Goal: Use online tool/utility

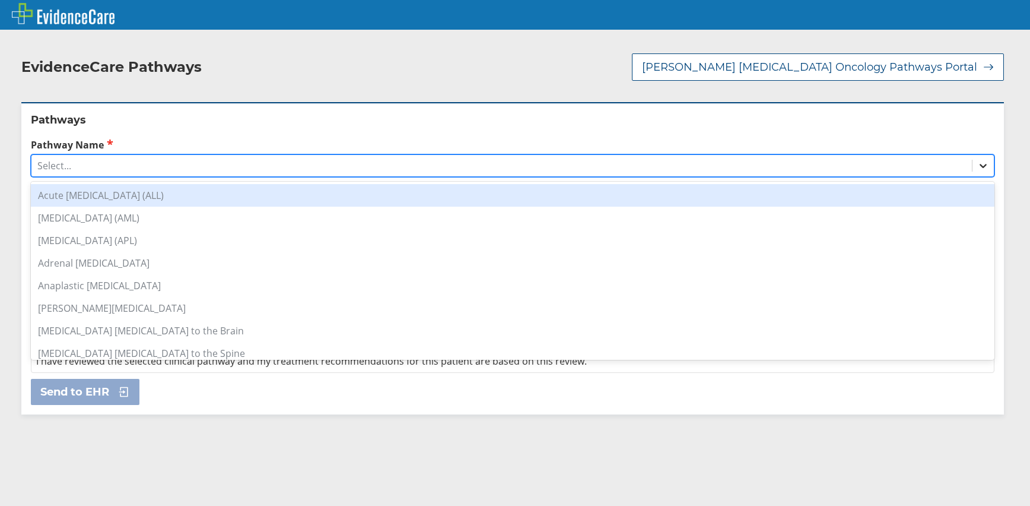
click at [978, 168] on icon at bounding box center [984, 166] width 12 height 12
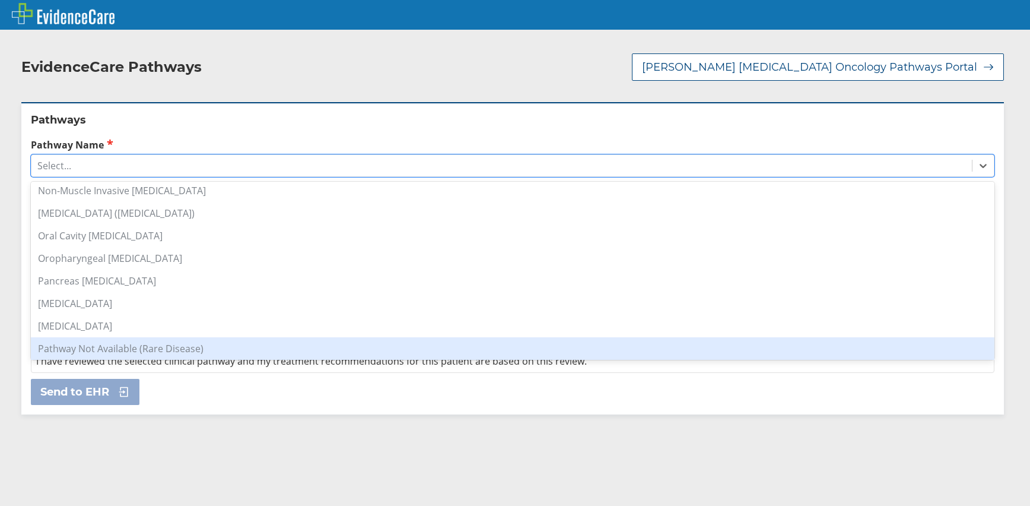
scroll to position [831, 0]
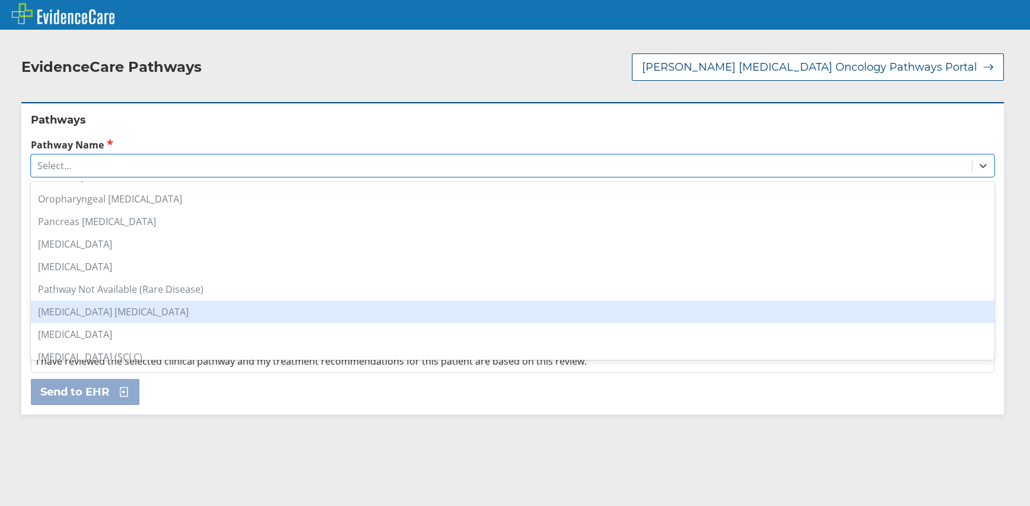
click at [137, 312] on div "[MEDICAL_DATA] [MEDICAL_DATA]" at bounding box center [513, 311] width 964 height 23
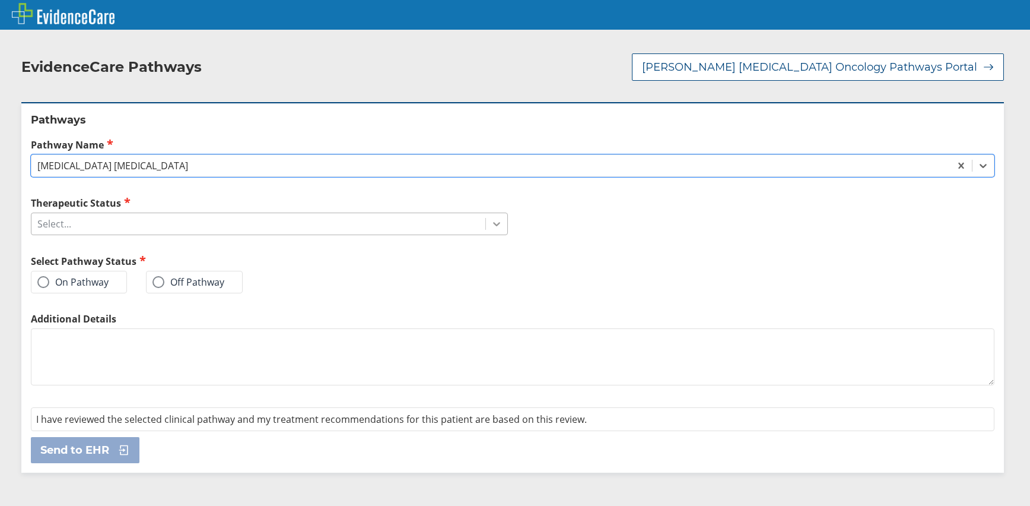
click at [494, 221] on icon at bounding box center [497, 224] width 12 height 12
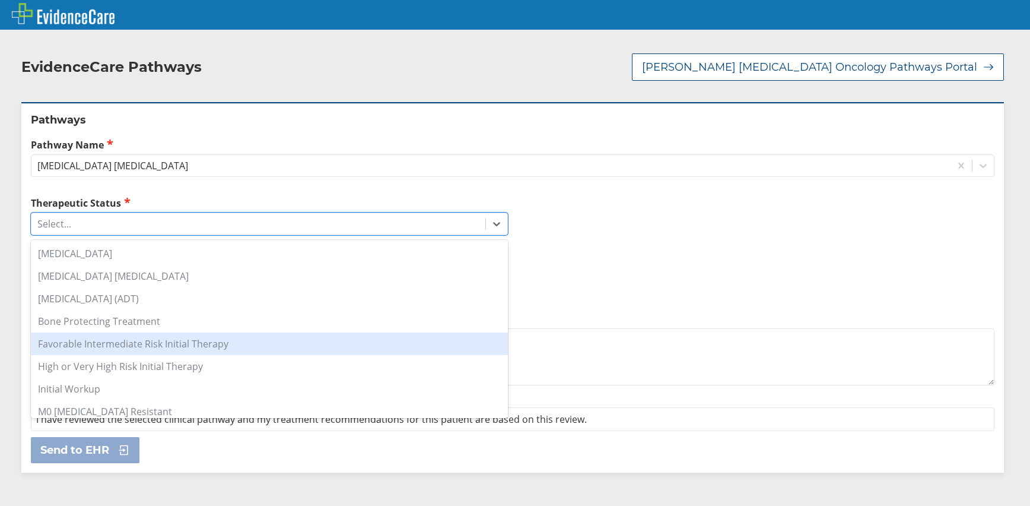
scroll to position [237, 0]
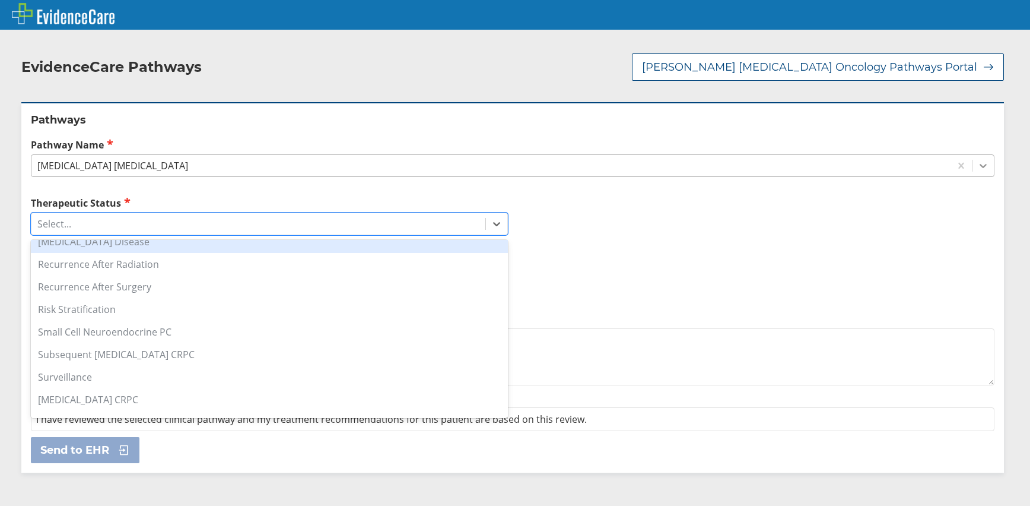
click at [973, 168] on div at bounding box center [983, 165] width 21 height 21
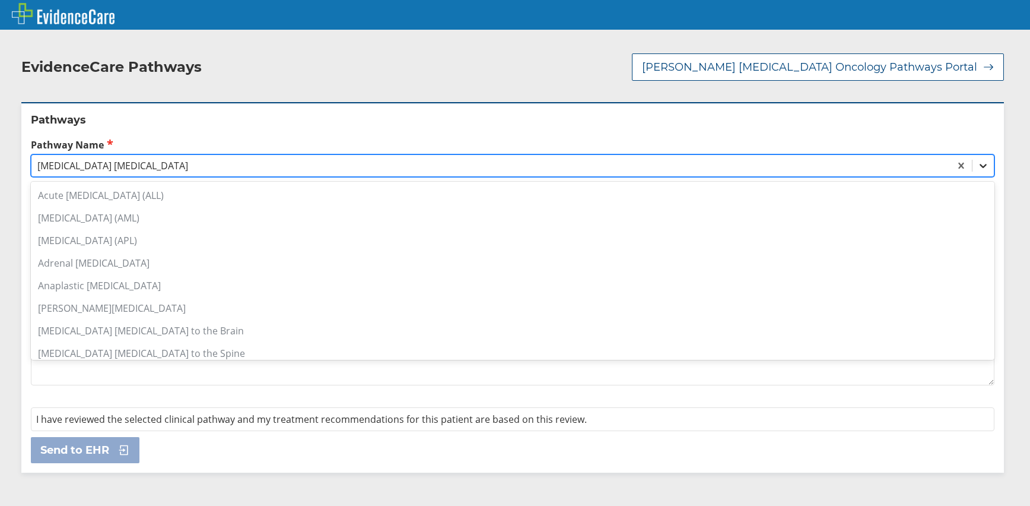
scroll to position [801, 0]
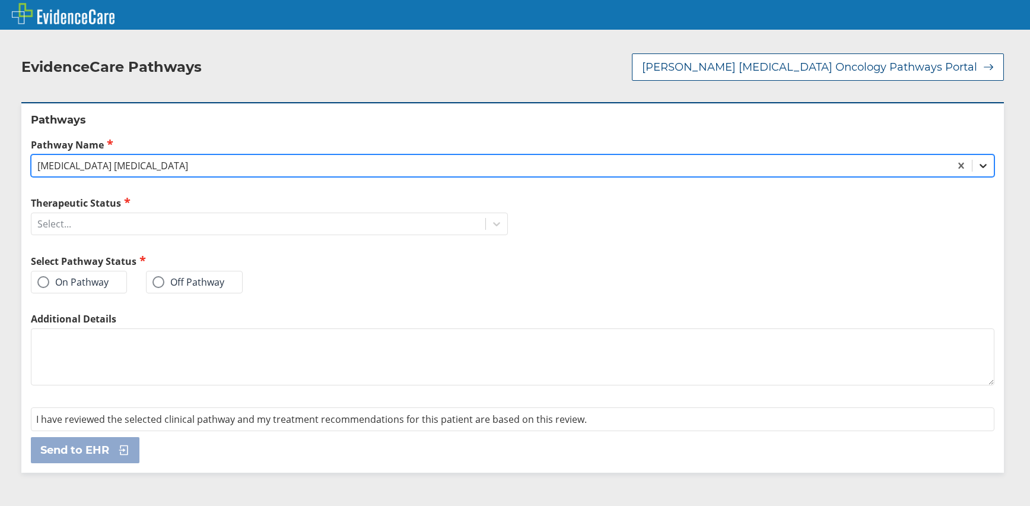
click at [978, 168] on icon at bounding box center [984, 166] width 12 height 12
drag, startPoint x: 974, startPoint y: 170, endPoint x: 933, endPoint y: 173, distance: 41.1
click at [978, 170] on icon at bounding box center [984, 166] width 12 height 12
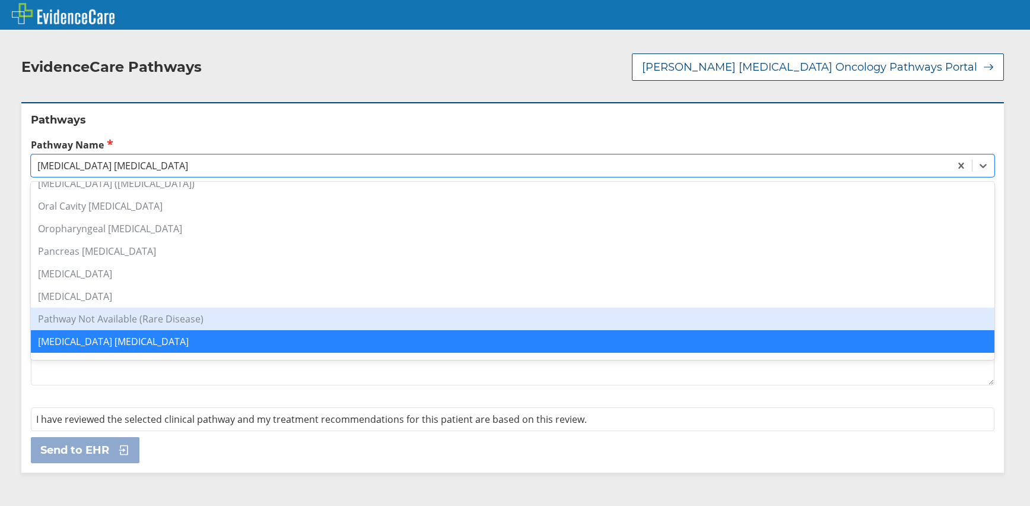
scroll to position [861, 0]
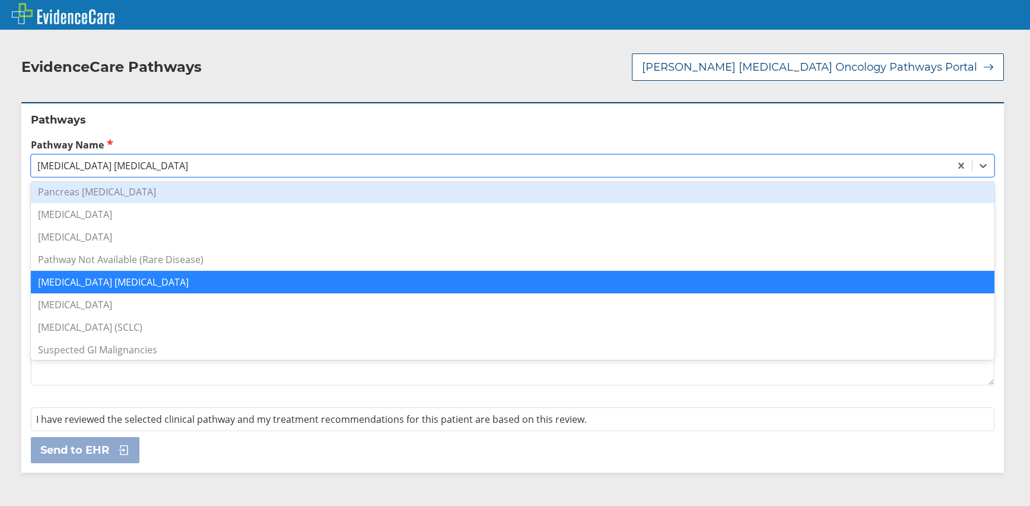
drag, startPoint x: 139, startPoint y: 196, endPoint x: 148, endPoint y: 196, distance: 8.3
click at [139, 195] on div "Pancreas [MEDICAL_DATA]" at bounding box center [513, 191] width 964 height 23
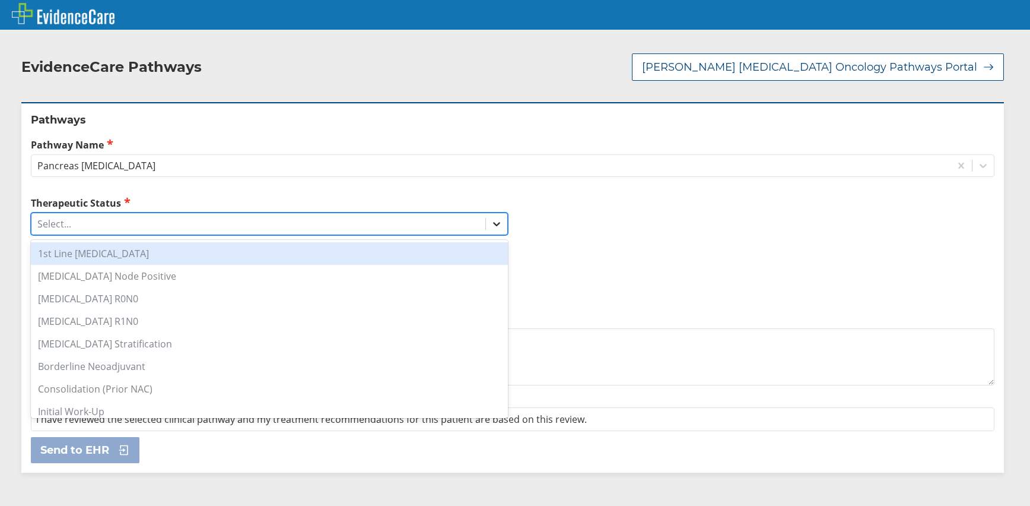
click at [486, 220] on div at bounding box center [496, 223] width 21 height 21
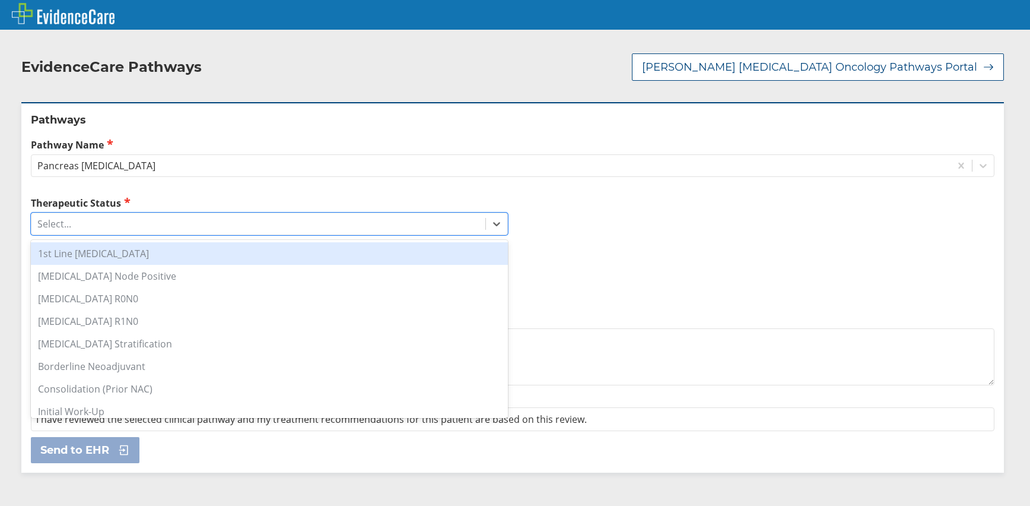
click at [127, 256] on div "1st Line [MEDICAL_DATA]" at bounding box center [269, 253] width 477 height 23
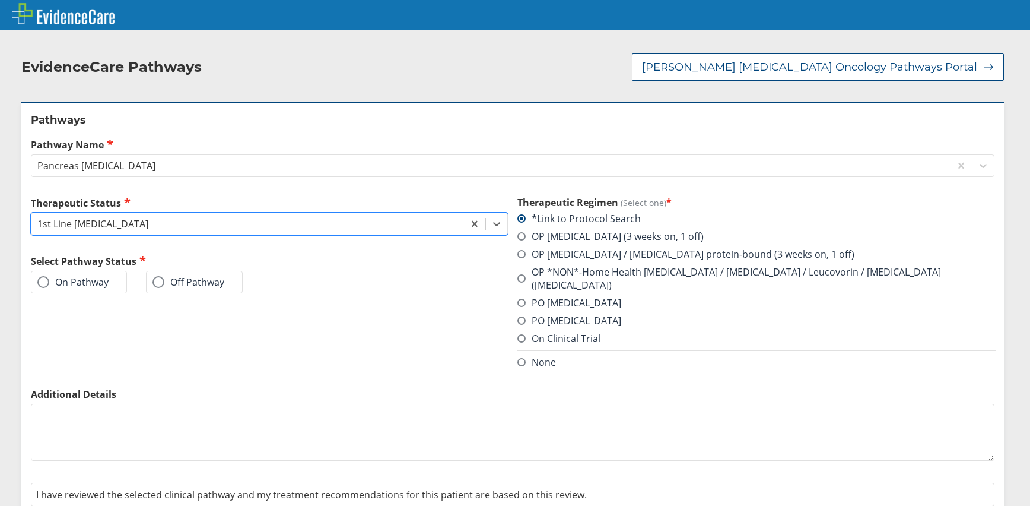
click at [40, 281] on span at bounding box center [43, 282] width 12 height 12
click at [0, 0] on input "On Pathway" at bounding box center [0, 0] width 0 height 0
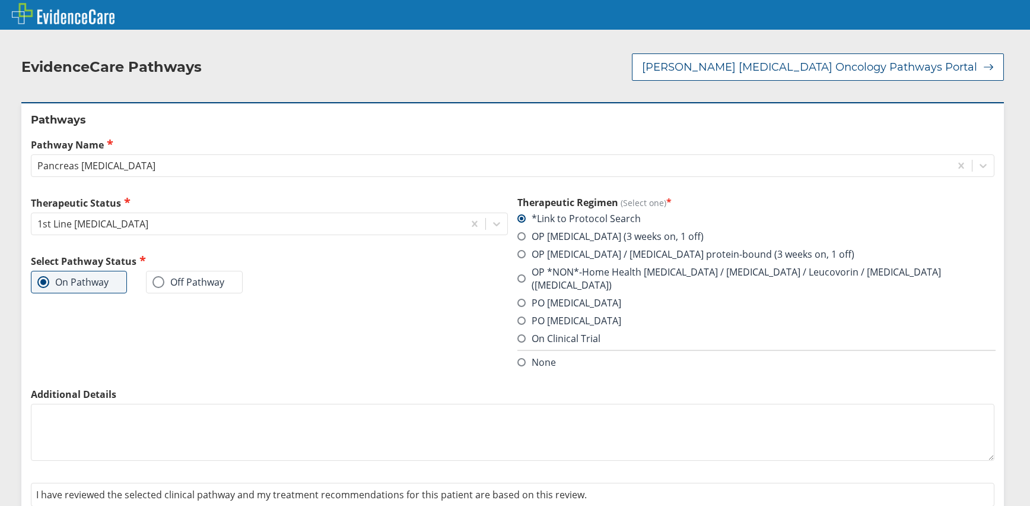
click at [518, 275] on span at bounding box center [522, 278] width 8 height 8
click at [0, 0] on input "OP *NON*-Home Health [MEDICAL_DATA] / [MEDICAL_DATA] / Leucovorin / [MEDICAL_DA…" at bounding box center [0, 0] width 0 height 0
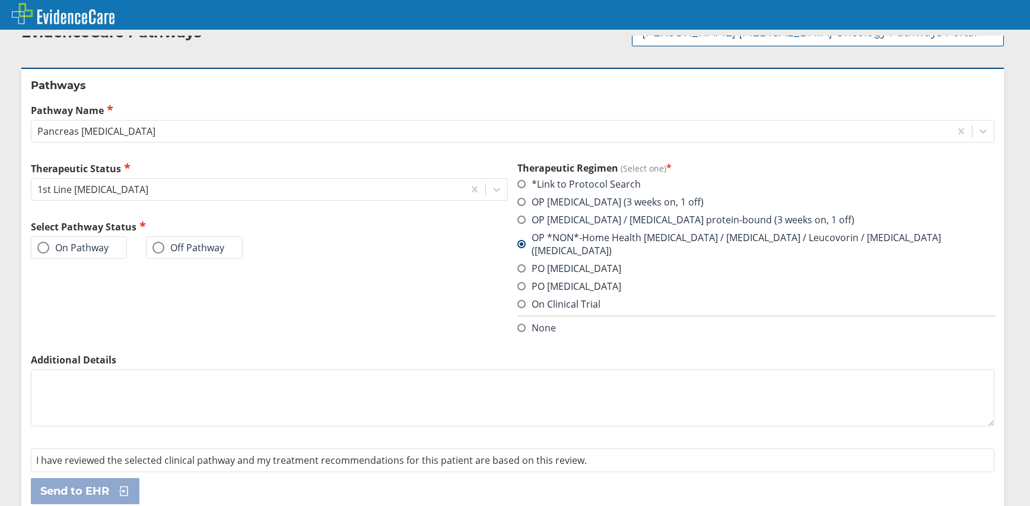
click at [45, 243] on span at bounding box center [43, 248] width 12 height 12
click at [0, 0] on input "On Pathway" at bounding box center [0, 0] width 0 height 0
click at [96, 484] on span "Send to EHR" at bounding box center [74, 491] width 69 height 14
